Goal: Check status: Check status

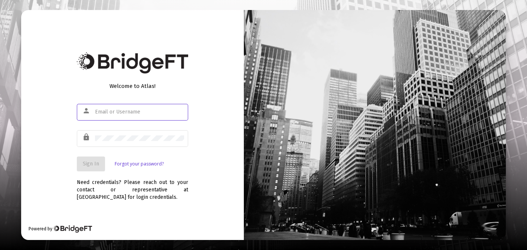
type input "[EMAIL_ADDRESS][DOMAIN_NAME]"
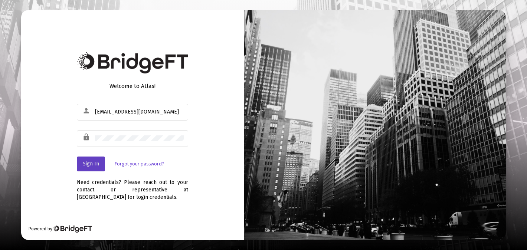
click at [90, 164] on span "Sign In" at bounding box center [91, 164] width 16 height 6
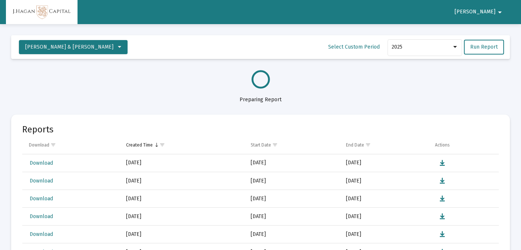
select select "View all"
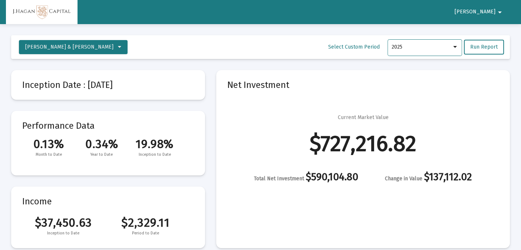
click at [456, 48] on div at bounding box center [455, 47] width 7 height 6
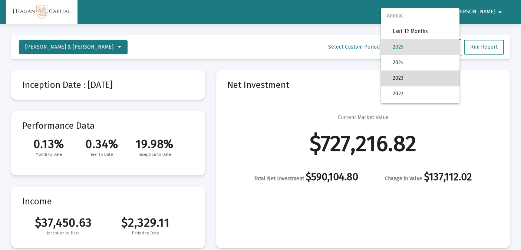
click at [424, 79] on span "2023" at bounding box center [423, 78] width 61 height 16
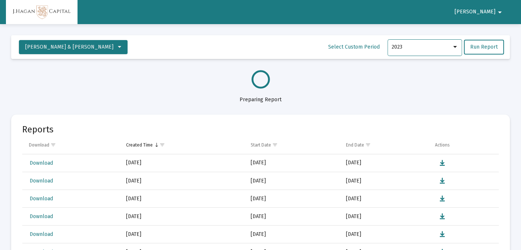
select select "View all"
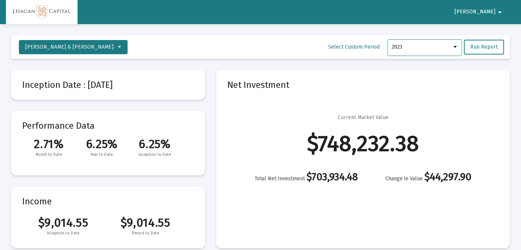
click at [456, 46] on div at bounding box center [455, 47] width 4 height 2
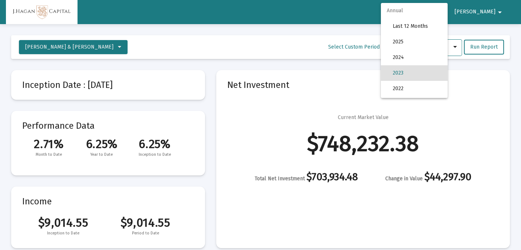
scroll to position [26, 0]
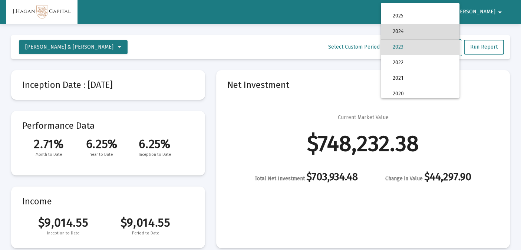
click at [443, 30] on span "2024" at bounding box center [423, 32] width 61 height 16
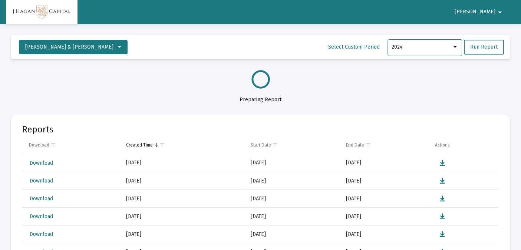
select select "View 1 year"
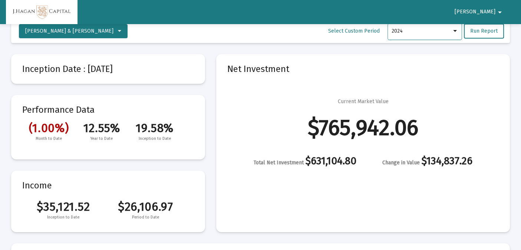
scroll to position [0, 0]
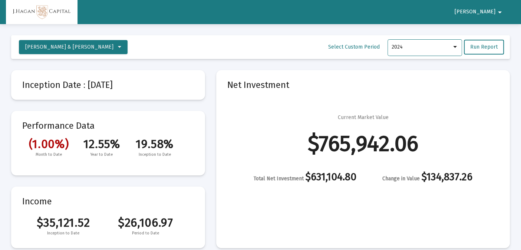
click at [458, 47] on div at bounding box center [455, 47] width 7 height 6
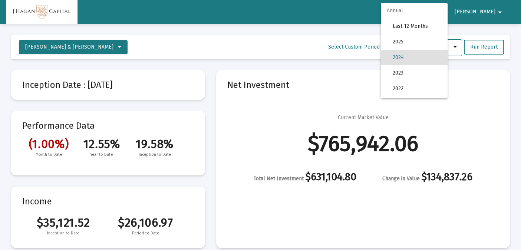
scroll to position [10, 0]
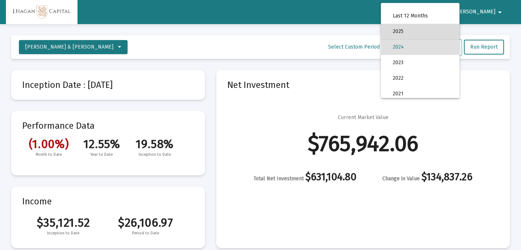
click at [429, 33] on span "2025" at bounding box center [423, 32] width 61 height 16
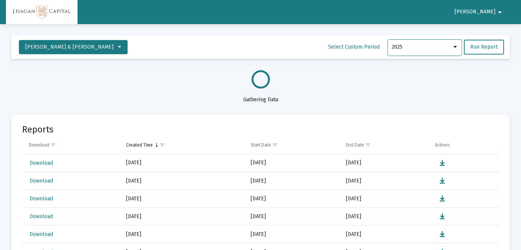
select select "View all"
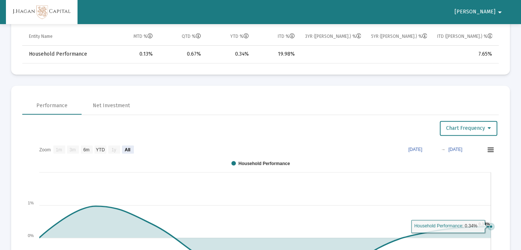
scroll to position [445, 0]
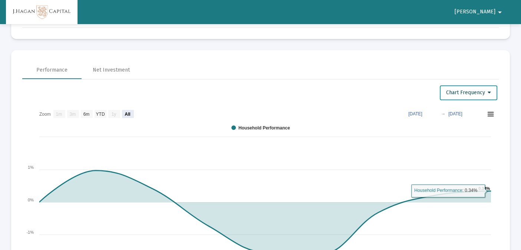
click at [492, 91] on button "Chart Frequency" at bounding box center [468, 92] width 57 height 15
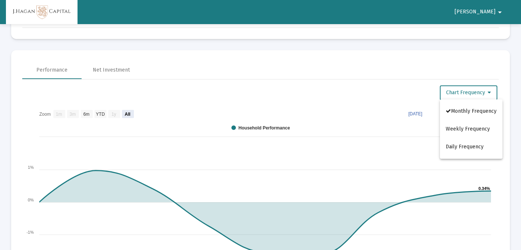
click at [474, 75] on div at bounding box center [260, 125] width 521 height 250
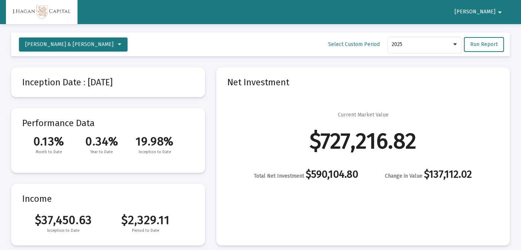
scroll to position [0, 0]
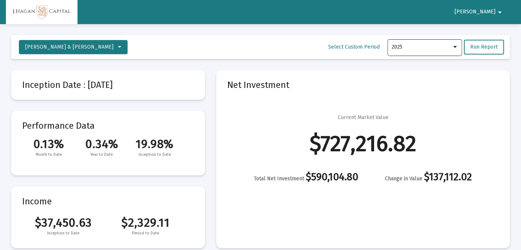
click at [456, 47] on div at bounding box center [455, 47] width 4 height 2
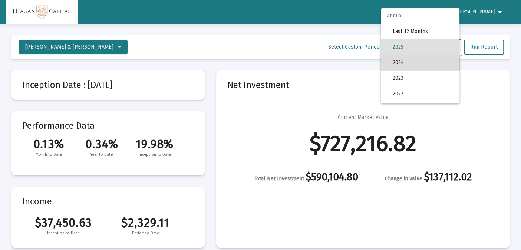
click at [439, 64] on span "2024" at bounding box center [423, 63] width 61 height 16
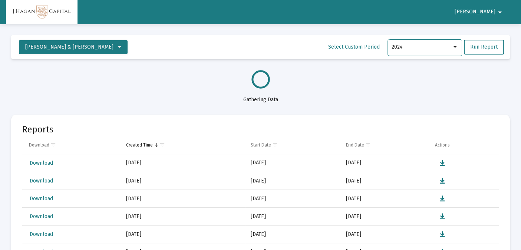
select select "View 1 year"
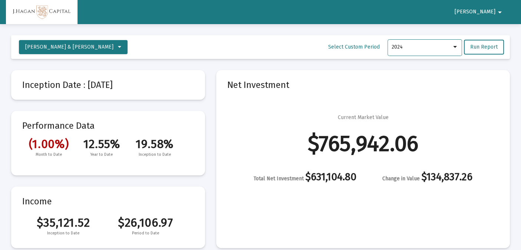
click at [457, 48] on div at bounding box center [455, 47] width 7 height 6
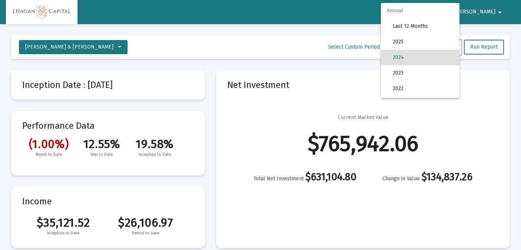
scroll to position [10, 0]
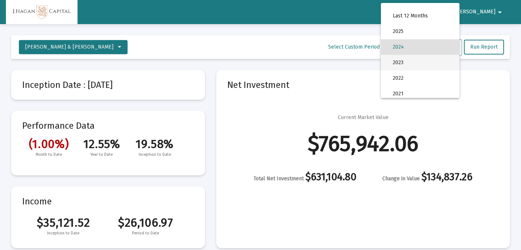
click at [444, 62] on span "2023" at bounding box center [423, 63] width 61 height 16
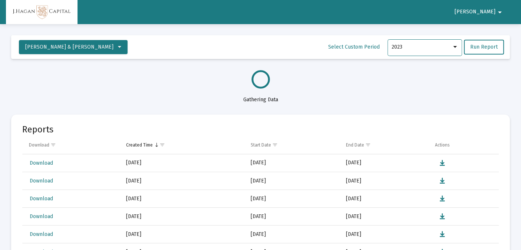
select select "View all"
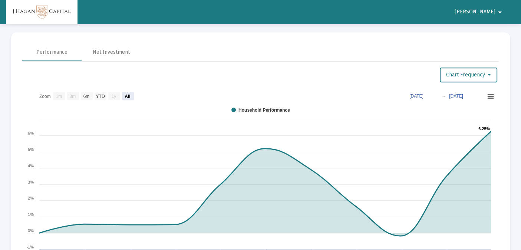
scroll to position [0, 0]
